Goal: Task Accomplishment & Management: Manage account settings

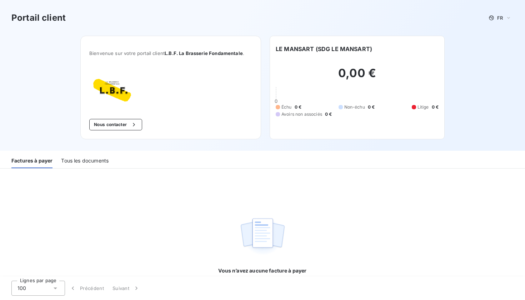
click at [102, 159] on div "Tous les documents" at bounding box center [85, 160] width 48 height 15
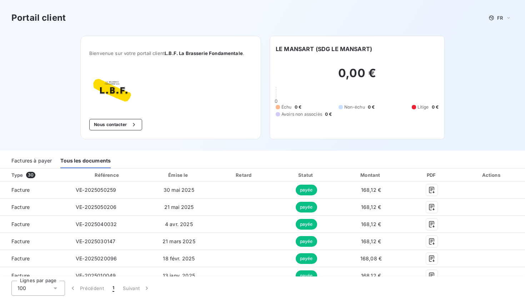
click at [27, 163] on div "Factures à payer" at bounding box center [31, 160] width 40 height 15
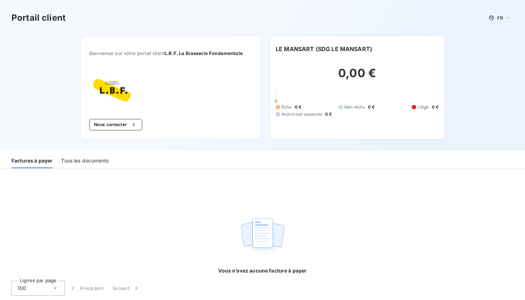
click at [110, 23] on div "Portail client FR" at bounding box center [262, 17] width 502 height 13
